Goal: Task Accomplishment & Management: Use online tool/utility

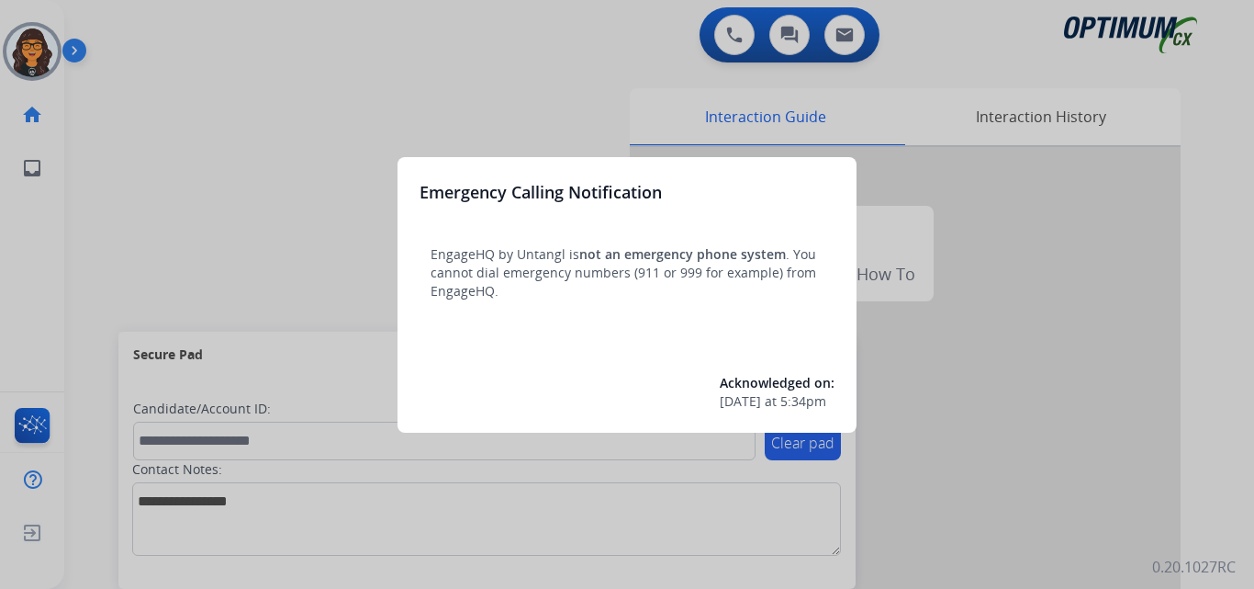
click at [143, 67] on div at bounding box center [627, 294] width 1254 height 589
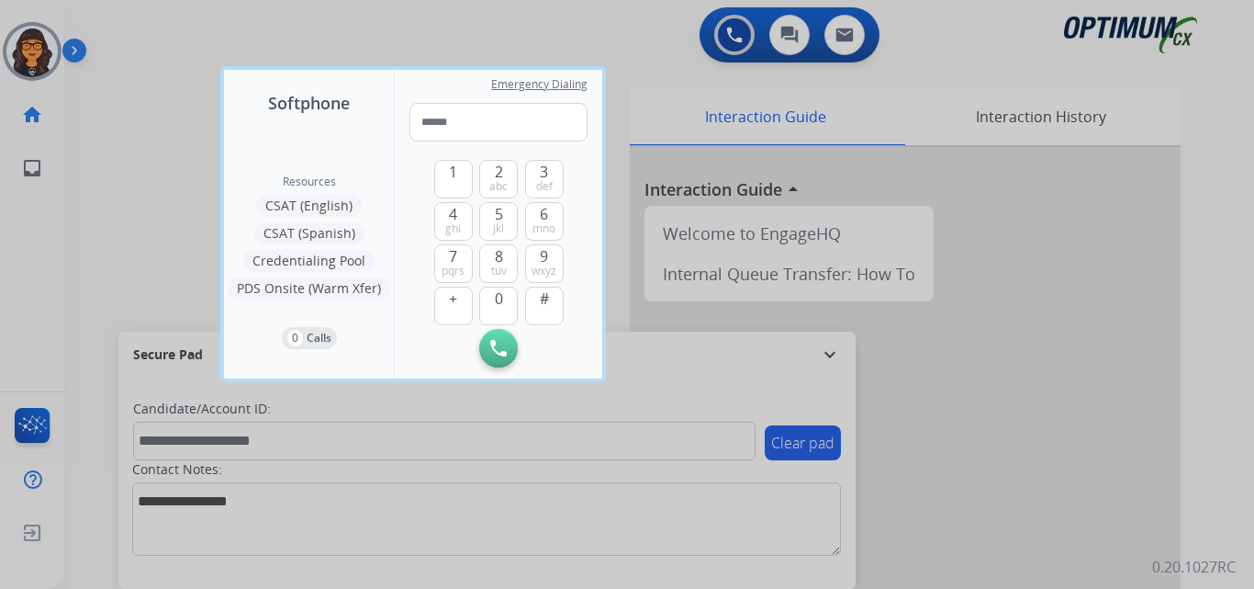
click at [126, 62] on div at bounding box center [627, 294] width 1254 height 589
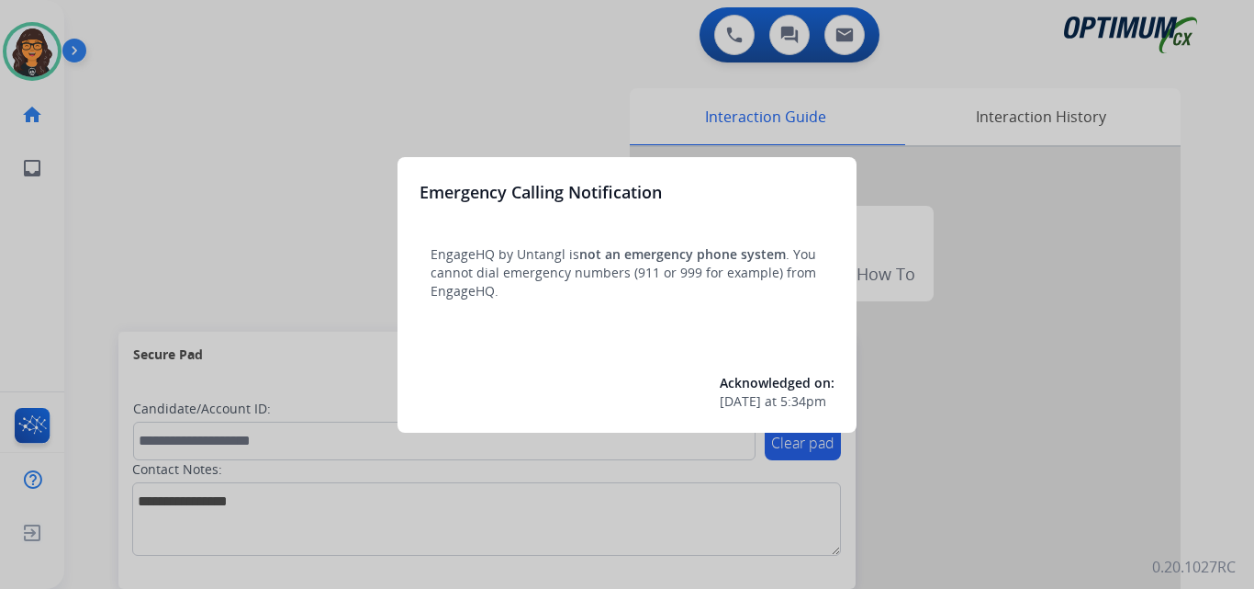
click at [146, 43] on div at bounding box center [627, 294] width 1254 height 589
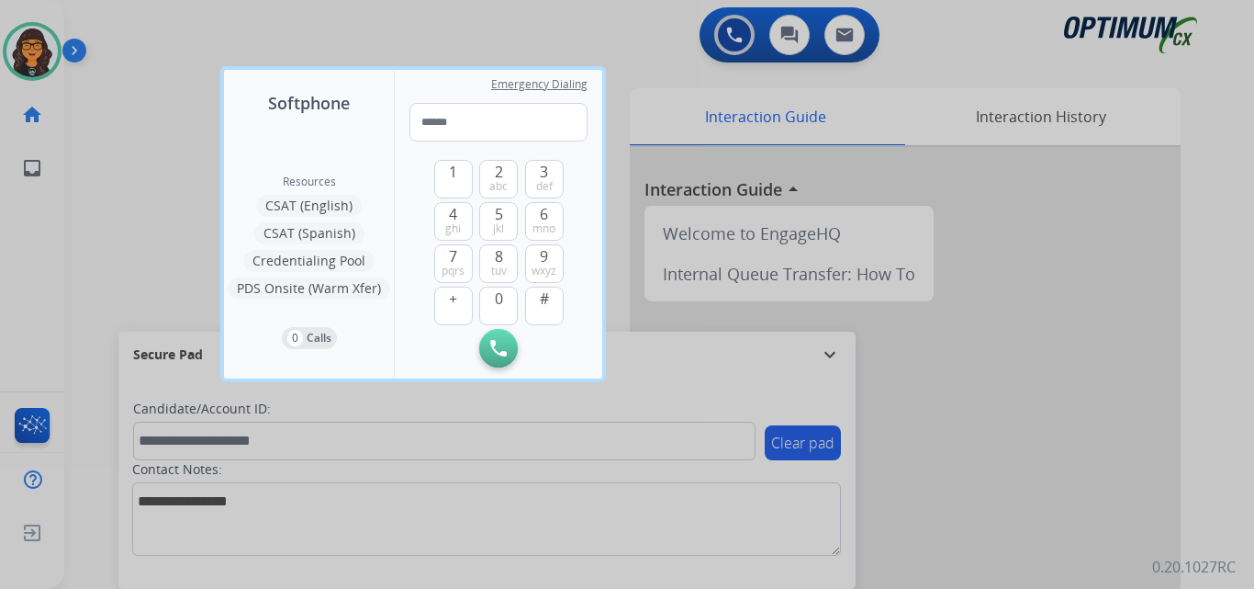
click at [119, 39] on div at bounding box center [627, 294] width 1254 height 589
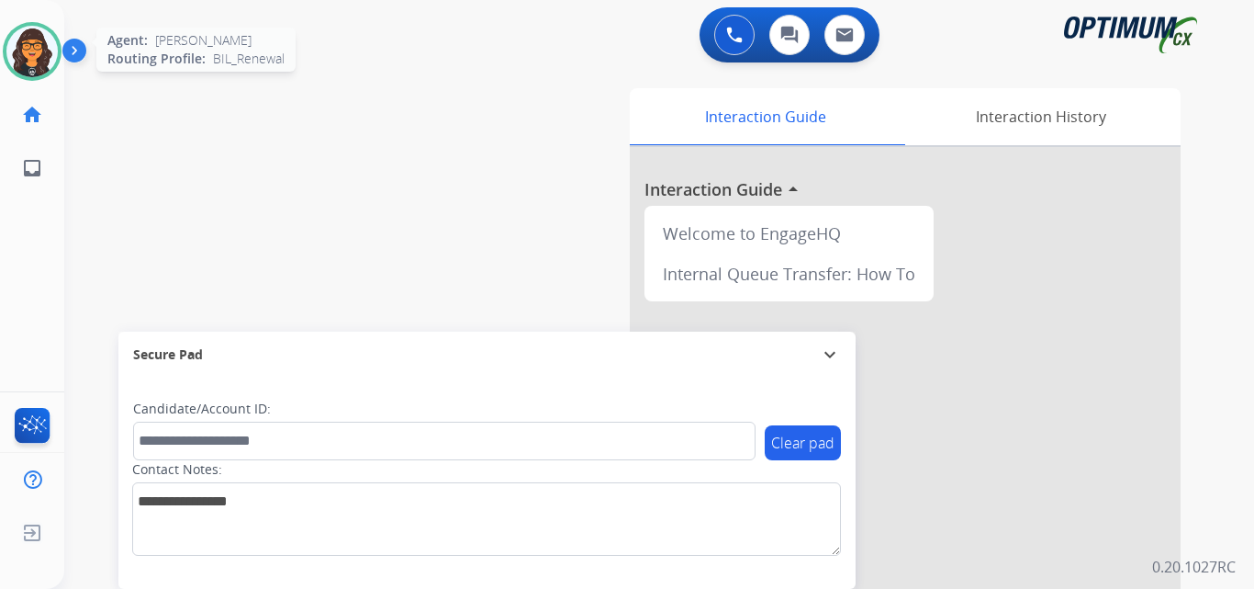
click at [38, 50] on img at bounding box center [31, 51] width 51 height 51
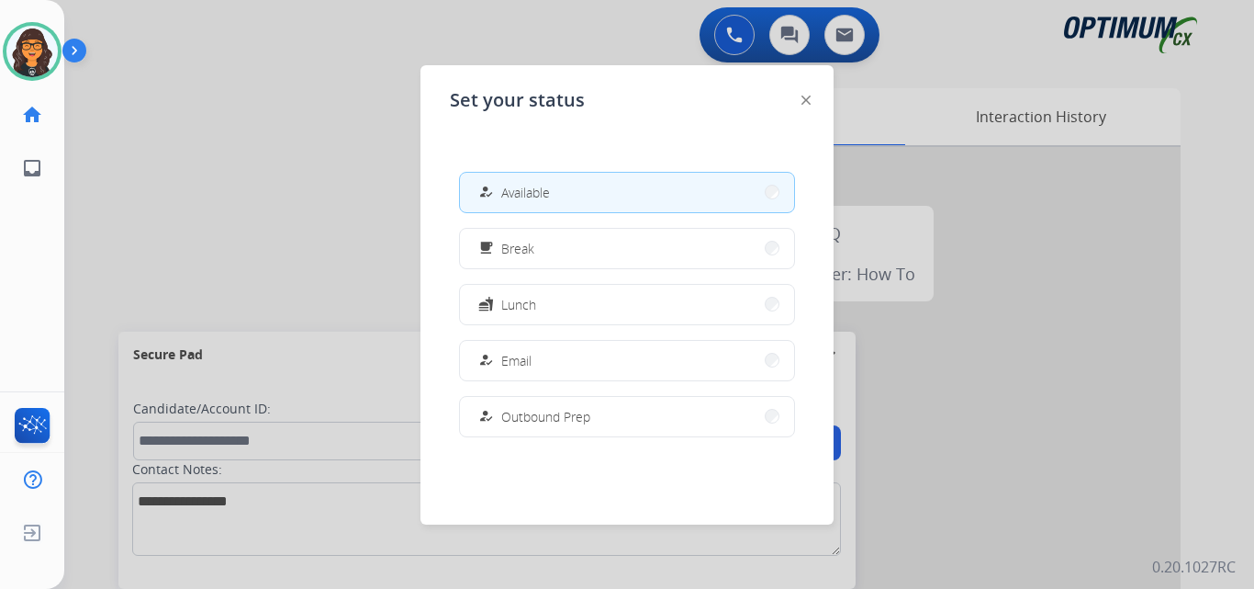
click at [807, 102] on img at bounding box center [806, 99] width 9 height 9
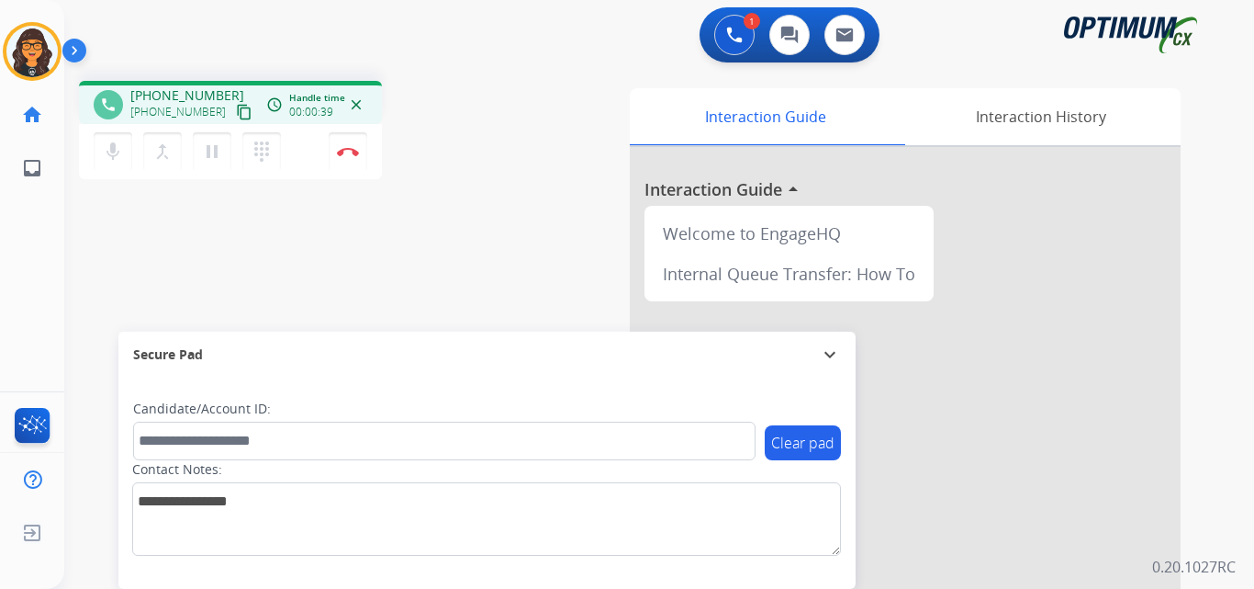
click at [236, 111] on mat-icon "content_copy" at bounding box center [244, 112] width 17 height 17
click at [350, 151] on img at bounding box center [348, 151] width 22 height 9
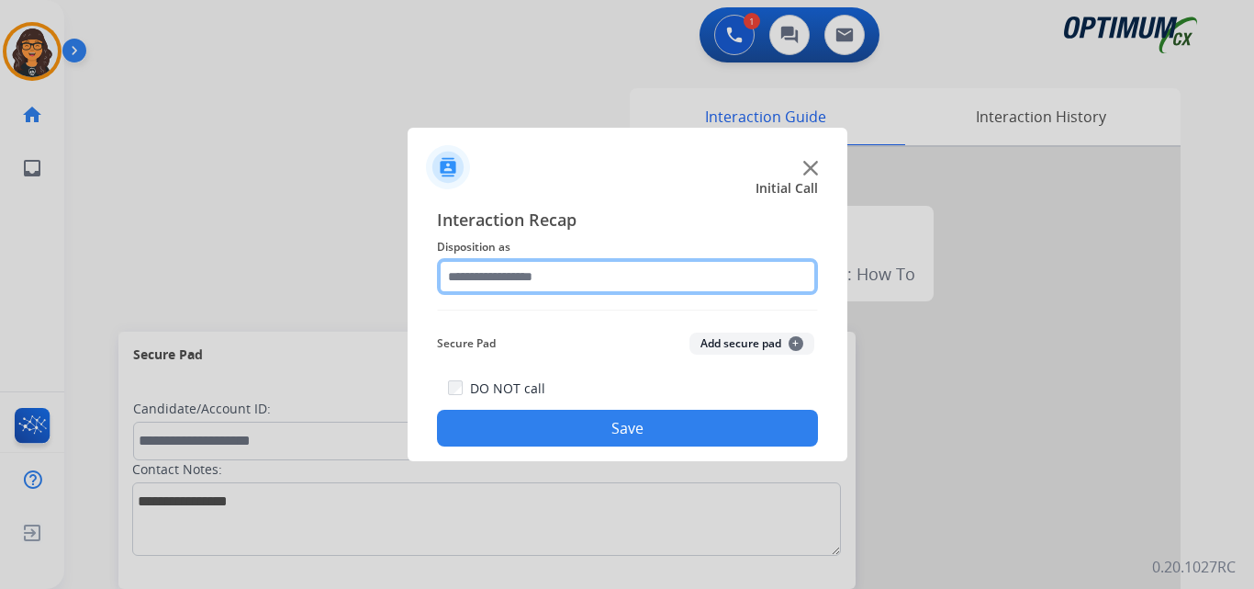
click at [489, 274] on input "text" at bounding box center [627, 276] width 381 height 37
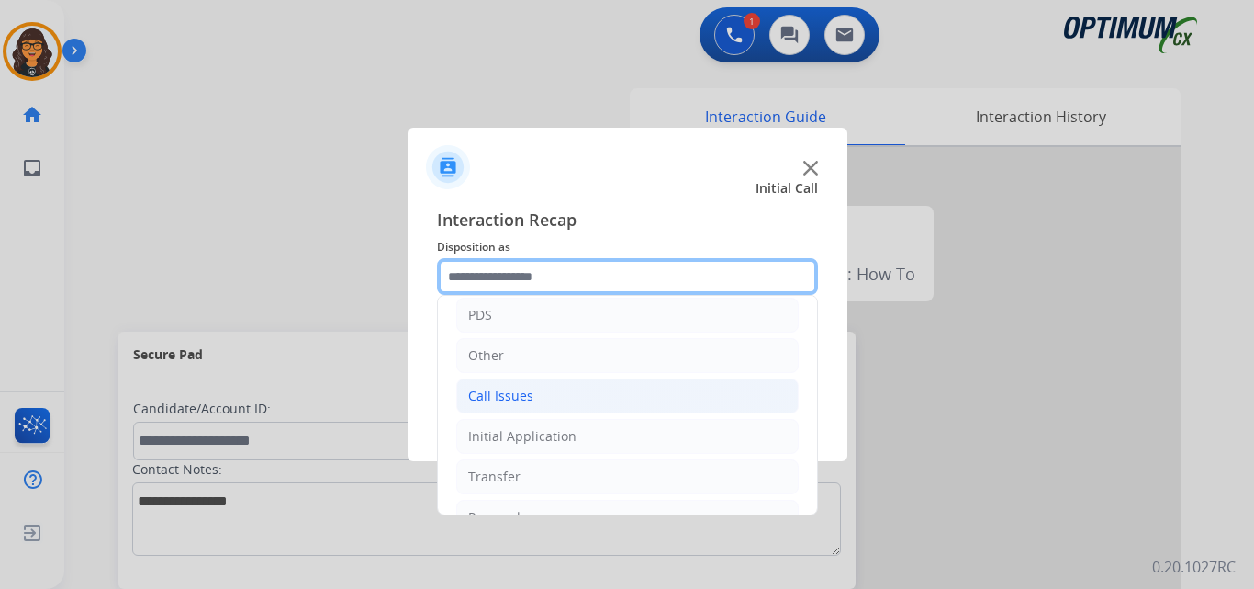
scroll to position [125, 0]
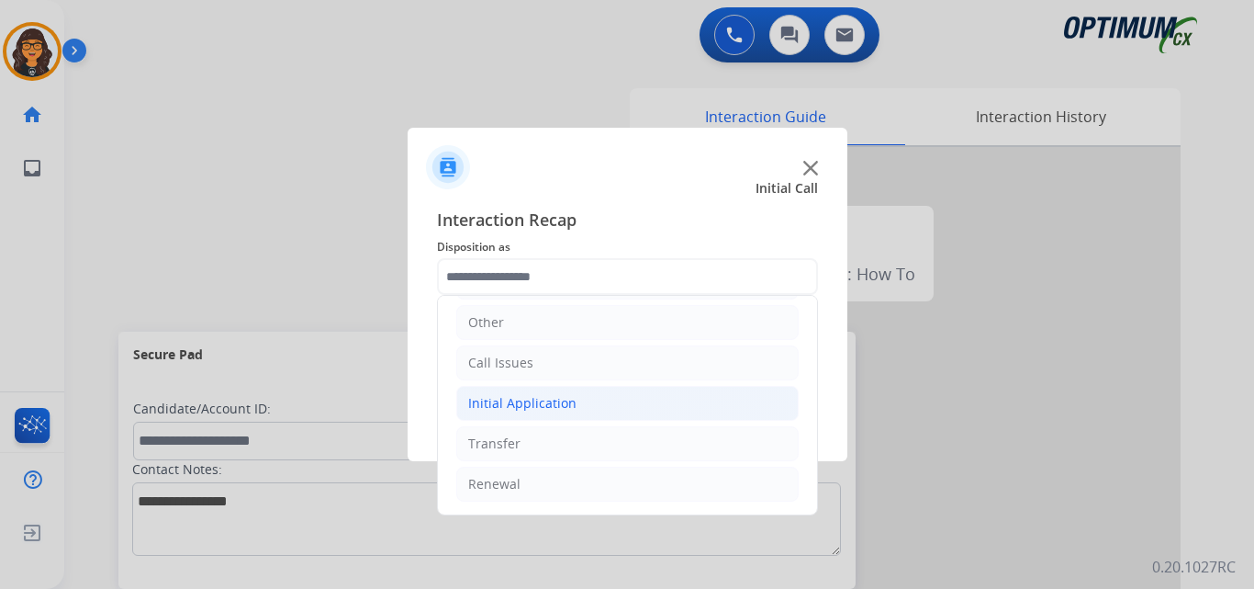
click at [525, 392] on li "Initial Application" at bounding box center [627, 403] width 342 height 35
click at [563, 435] on div "Credential Resend (Initial application)" at bounding box center [621, 443] width 232 height 18
type input "**********"
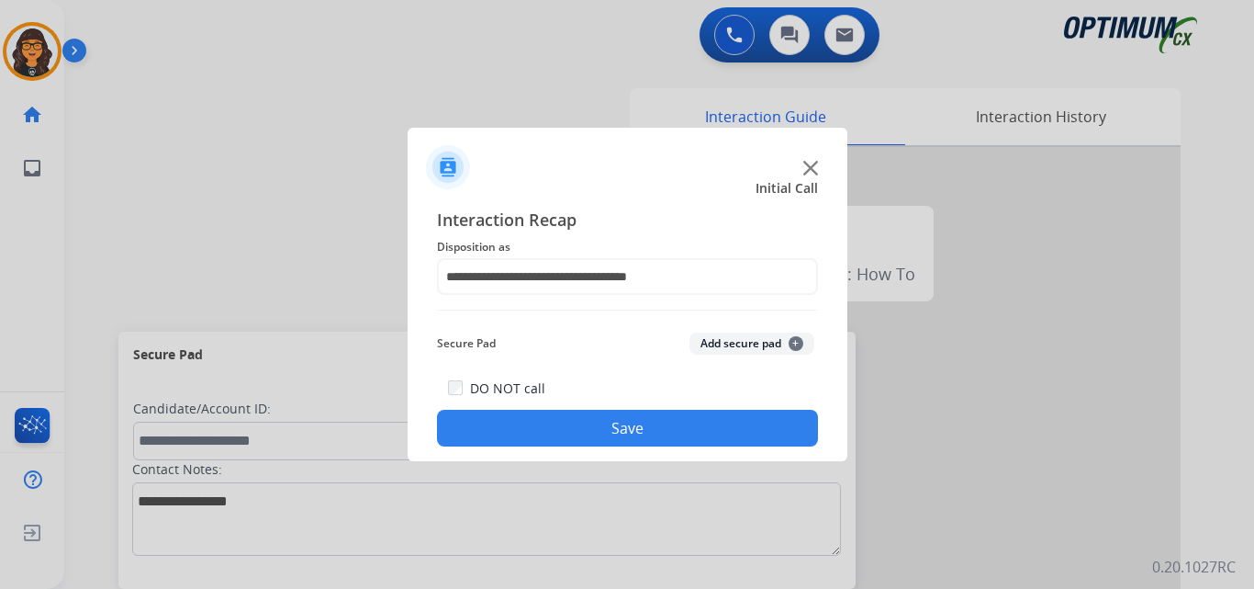
click at [574, 432] on button "Save" at bounding box center [627, 427] width 381 height 37
